Goal: Navigation & Orientation: Find specific page/section

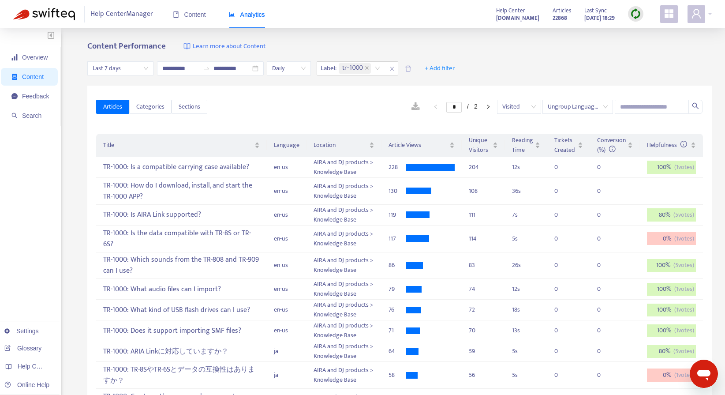
click at [638, 14] on img at bounding box center [635, 13] width 11 height 11
click at [650, 31] on link "Quick Sync" at bounding box center [653, 32] width 37 height 10
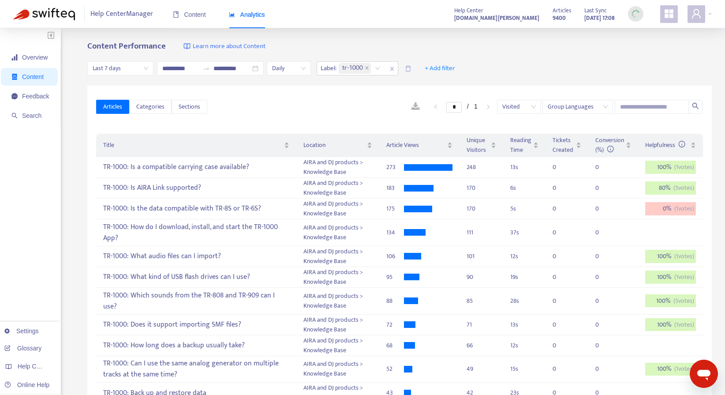
drag, startPoint x: 592, startPoint y: 109, endPoint x: 592, endPoint y: 114, distance: 5.7
click at [592, 114] on div "Articles Categories Sections * / 1 Visited Group Languages" at bounding box center [399, 107] width 607 height 34
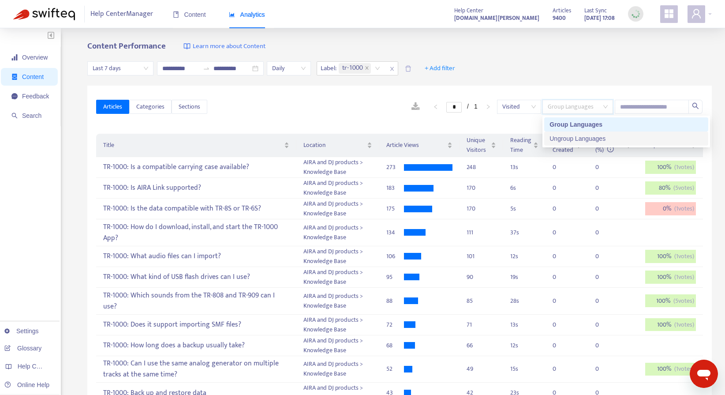
click at [593, 138] on div "Ungroup Languages" at bounding box center [626, 139] width 153 height 10
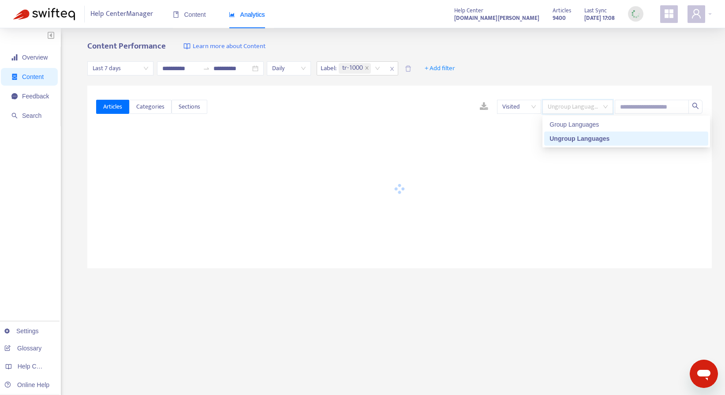
click at [594, 58] on div "**********" at bounding box center [399, 69] width 625 height 34
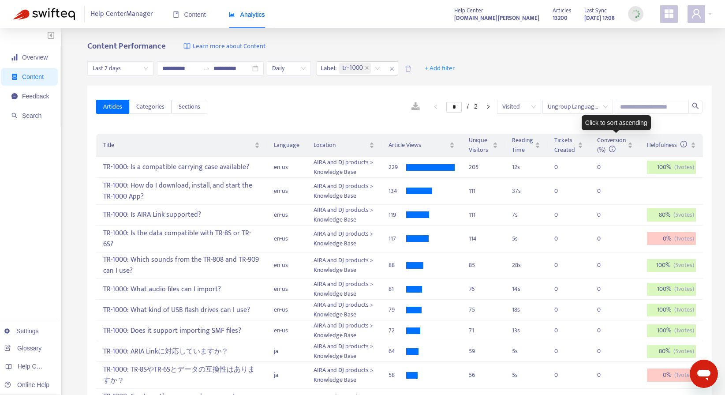
click at [595, 114] on div "Articles Categories Sections * / 2 Visited Ungroup Languages" at bounding box center [399, 107] width 607 height 34
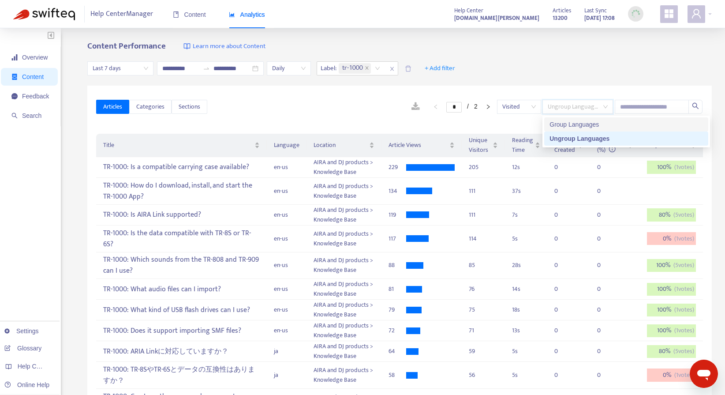
click at [594, 122] on div "Group Languages" at bounding box center [626, 125] width 153 height 10
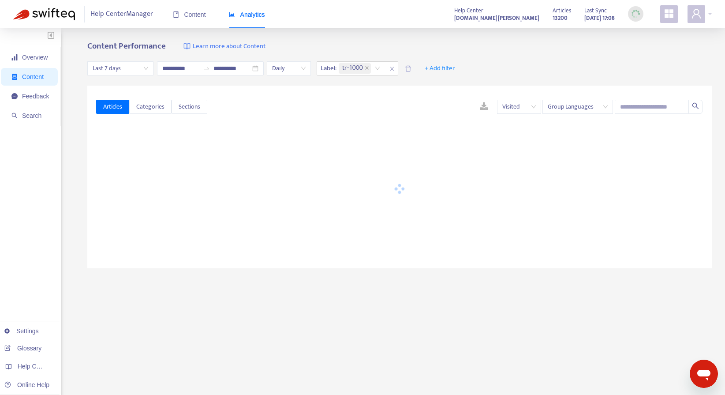
click at [592, 51] on div "Content Performance Learn more about Content" at bounding box center [399, 46] width 625 height 10
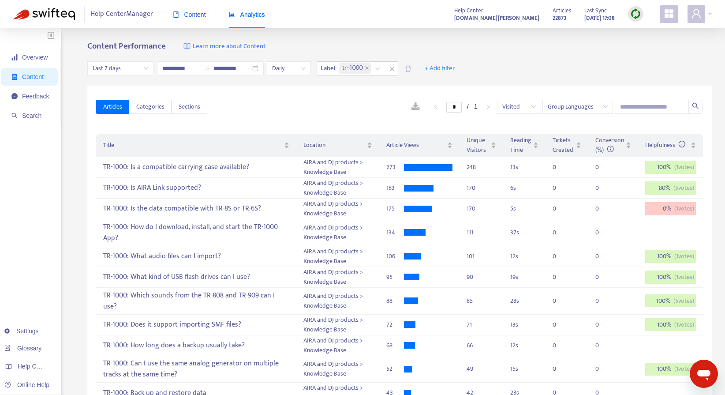
click at [203, 18] on span "Content" at bounding box center [189, 14] width 33 height 7
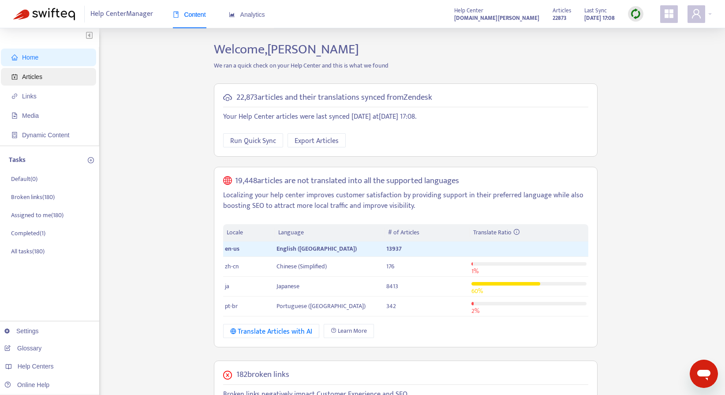
click at [46, 79] on span "Articles" at bounding box center [50, 77] width 78 height 18
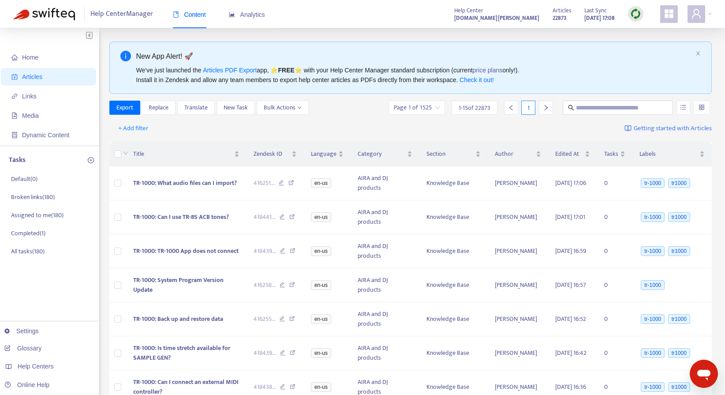
click at [700, 58] on div "New App Alert! 🚀 We've just launched the Articles PDF Export app, ⭐ FREE ⭐️ wit…" at bounding box center [410, 67] width 603 height 52
click at [700, 57] on div "New App Alert! 🚀 We've just launched the Articles PDF Export app, ⭐ FREE ⭐️ wit…" at bounding box center [410, 67] width 603 height 52
drag, startPoint x: 699, startPoint y: 54, endPoint x: 688, endPoint y: 64, distance: 15.0
click at [699, 55] on icon "close" at bounding box center [698, 53] width 5 height 5
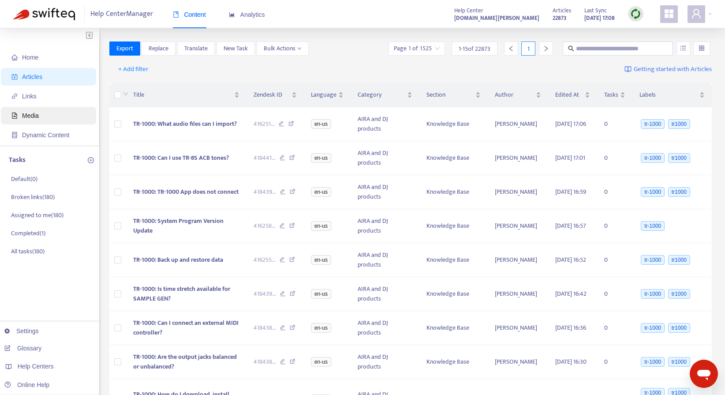
click at [56, 114] on span "Media" at bounding box center [50, 116] width 78 height 18
